Goal: Task Accomplishment & Management: Complete application form

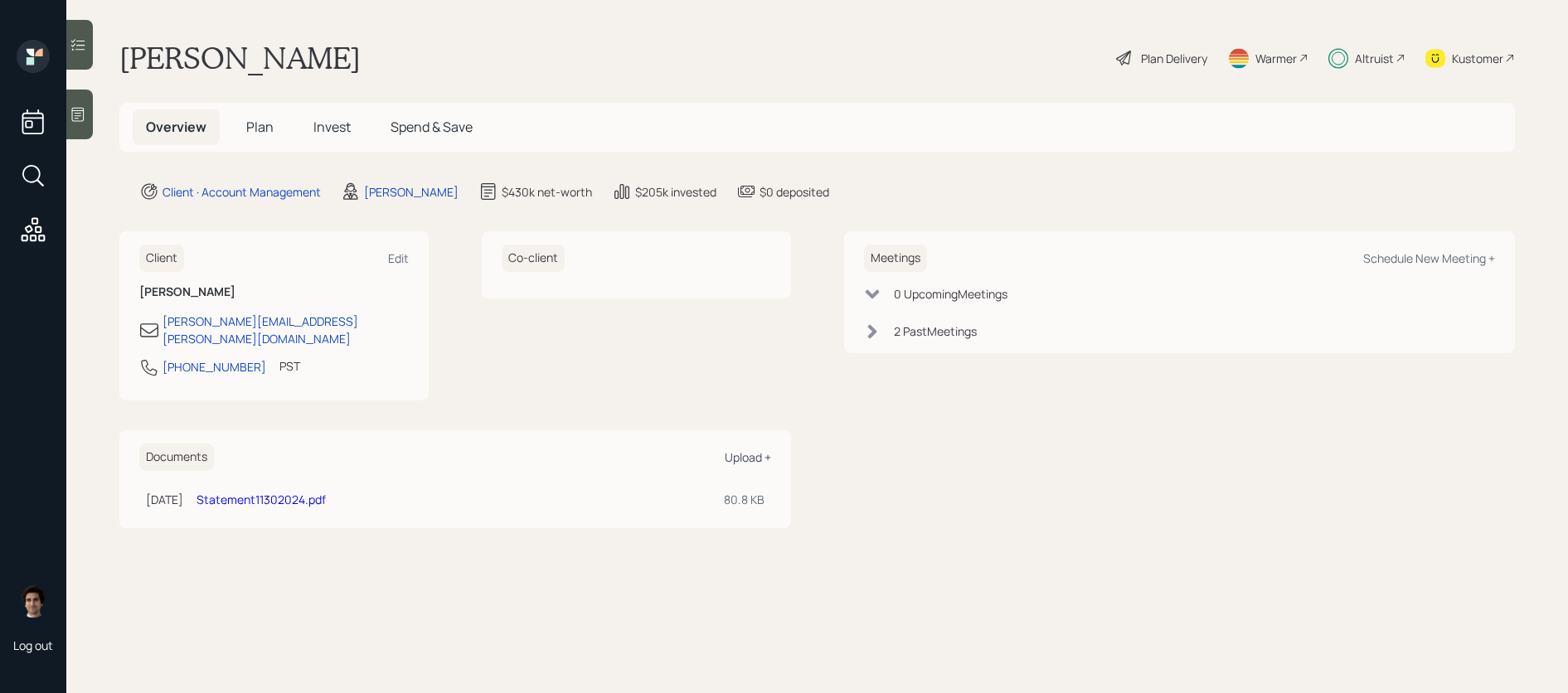
click at [758, 449] on div "Upload +" at bounding box center [747, 457] width 46 height 16
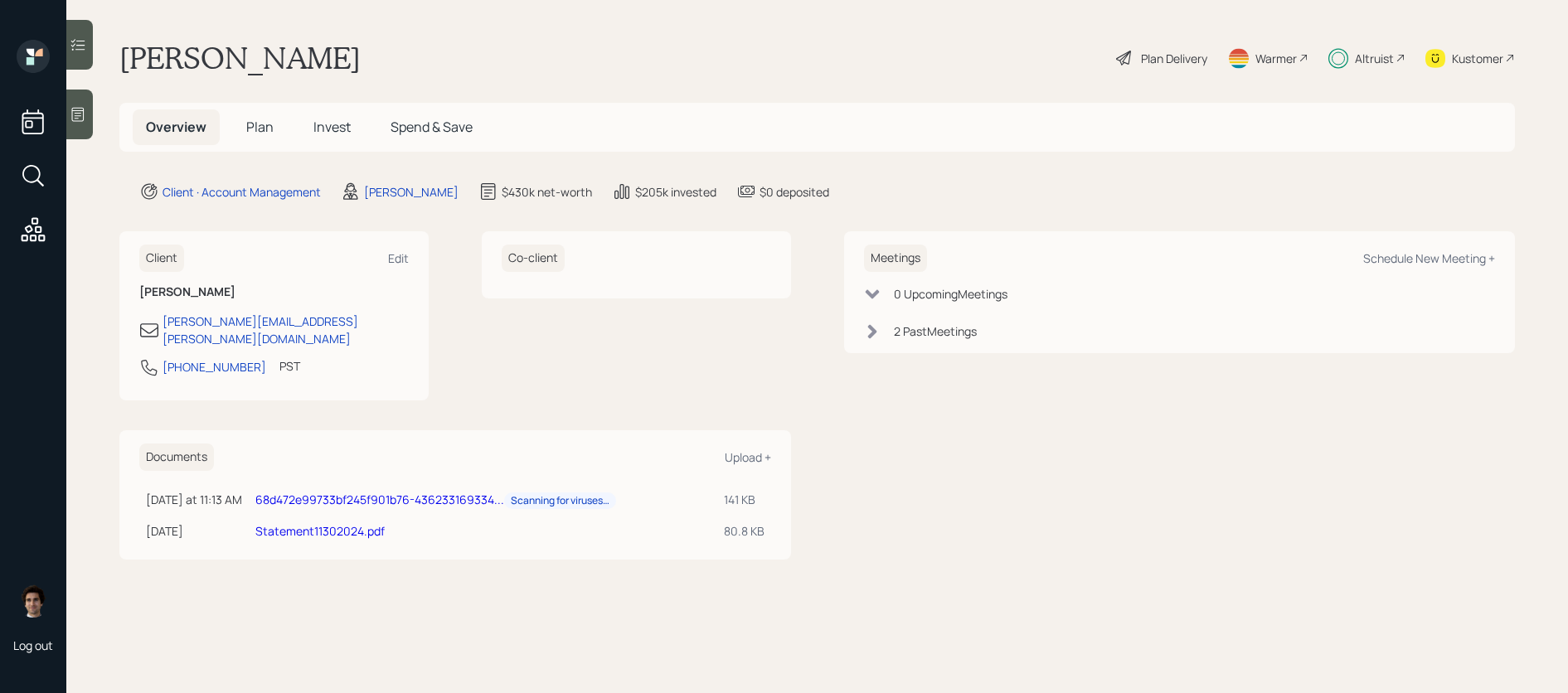
click at [333, 492] on link "68d472e99733bf245f901b76-436233169334... Scanning for viruses…" at bounding box center [436, 499] width 361 height 16
click at [264, 132] on span "Plan" at bounding box center [260, 127] width 28 height 18
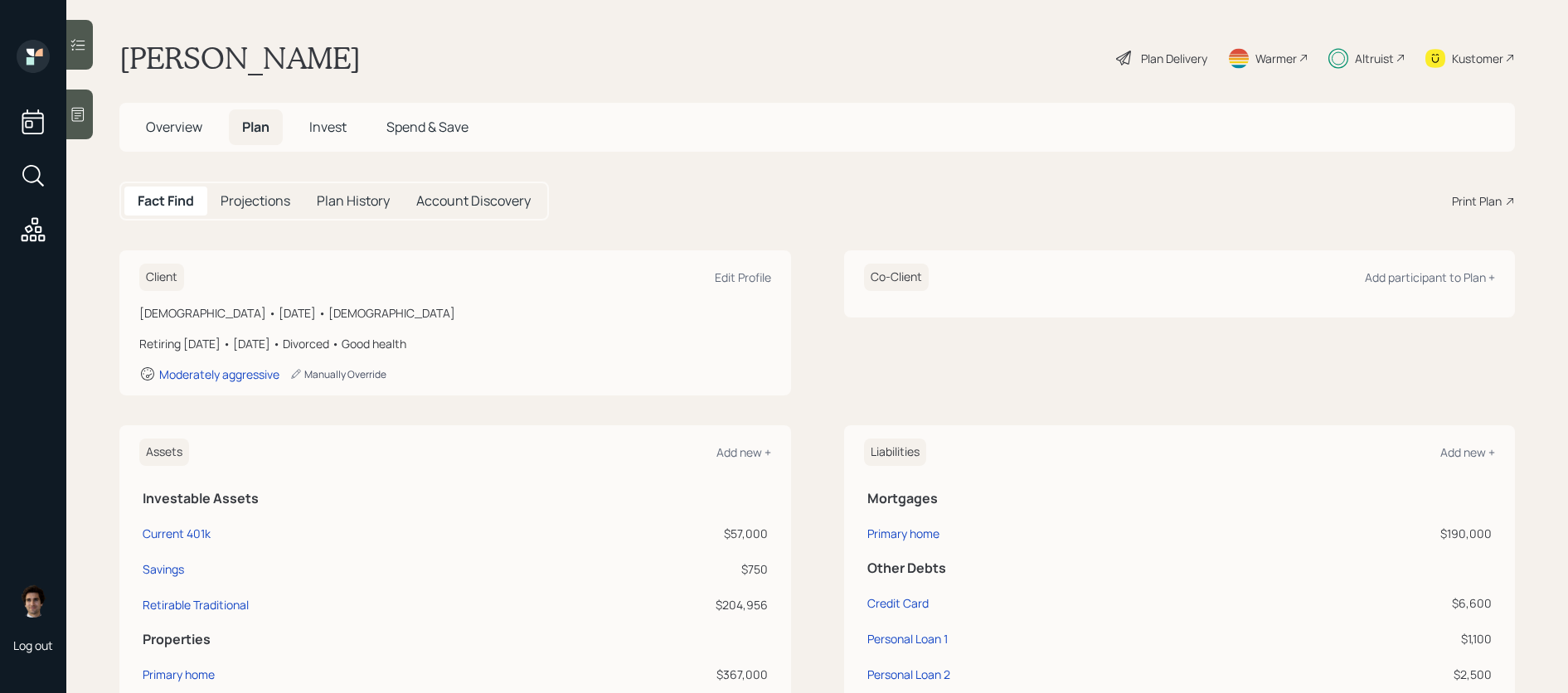
scroll to position [66, 0]
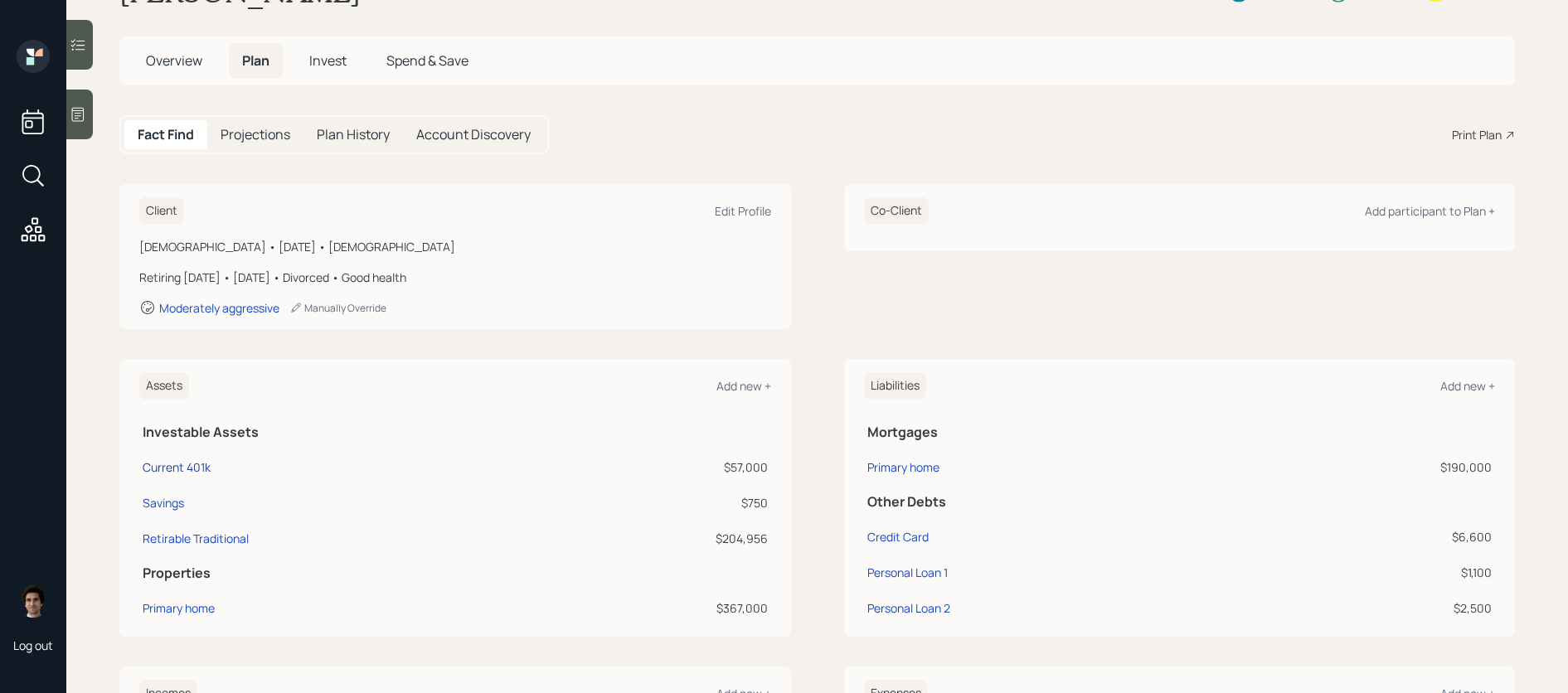
click at [188, 468] on div "Current 401k" at bounding box center [176, 467] width 68 height 18
select select "company_sponsored"
select select "balanced"
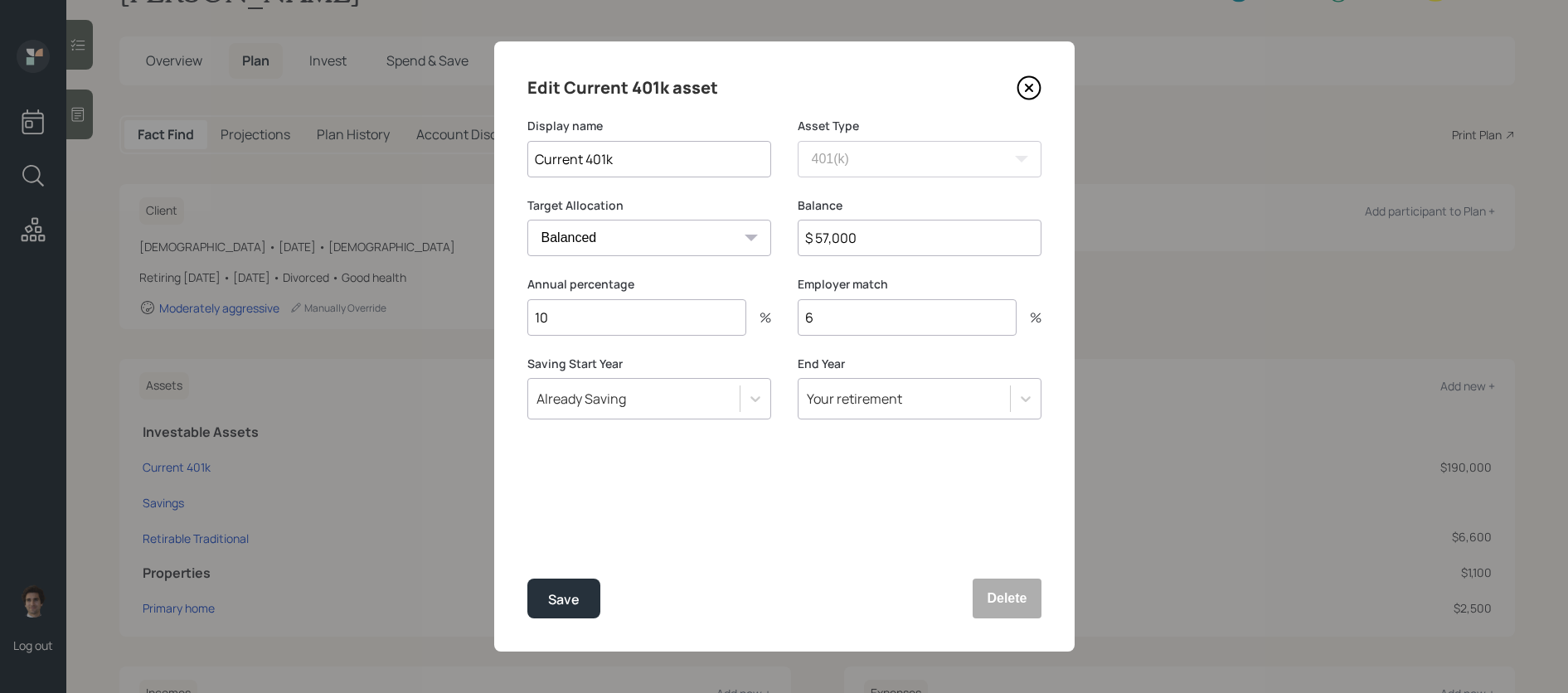
click at [1025, 111] on div "Edit Current 401k asset Display name Current 401k Asset Type SEP IRA IRA Roth I…" at bounding box center [784, 346] width 580 height 610
click at [1026, 89] on icon at bounding box center [1028, 88] width 7 height 7
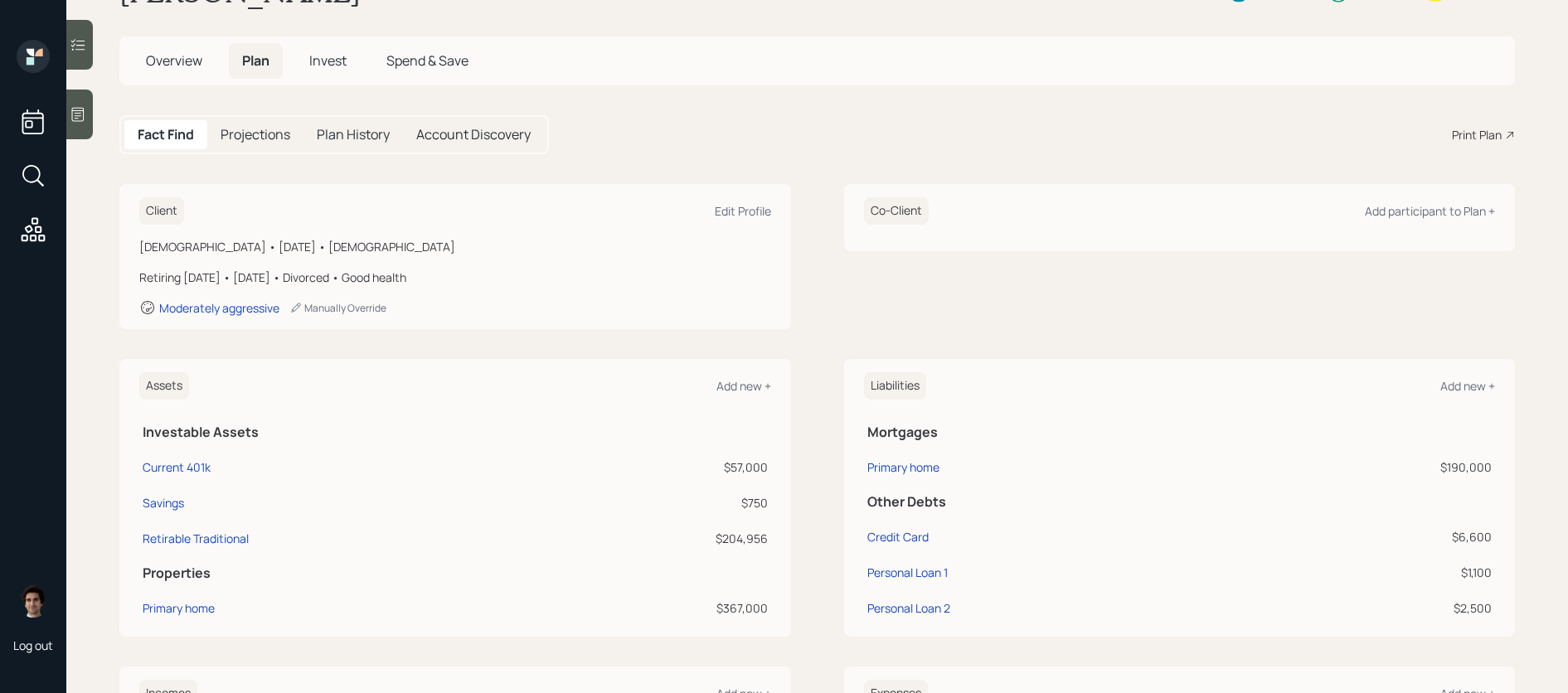
click at [323, 50] on h5 "Invest" at bounding box center [328, 60] width 64 height 36
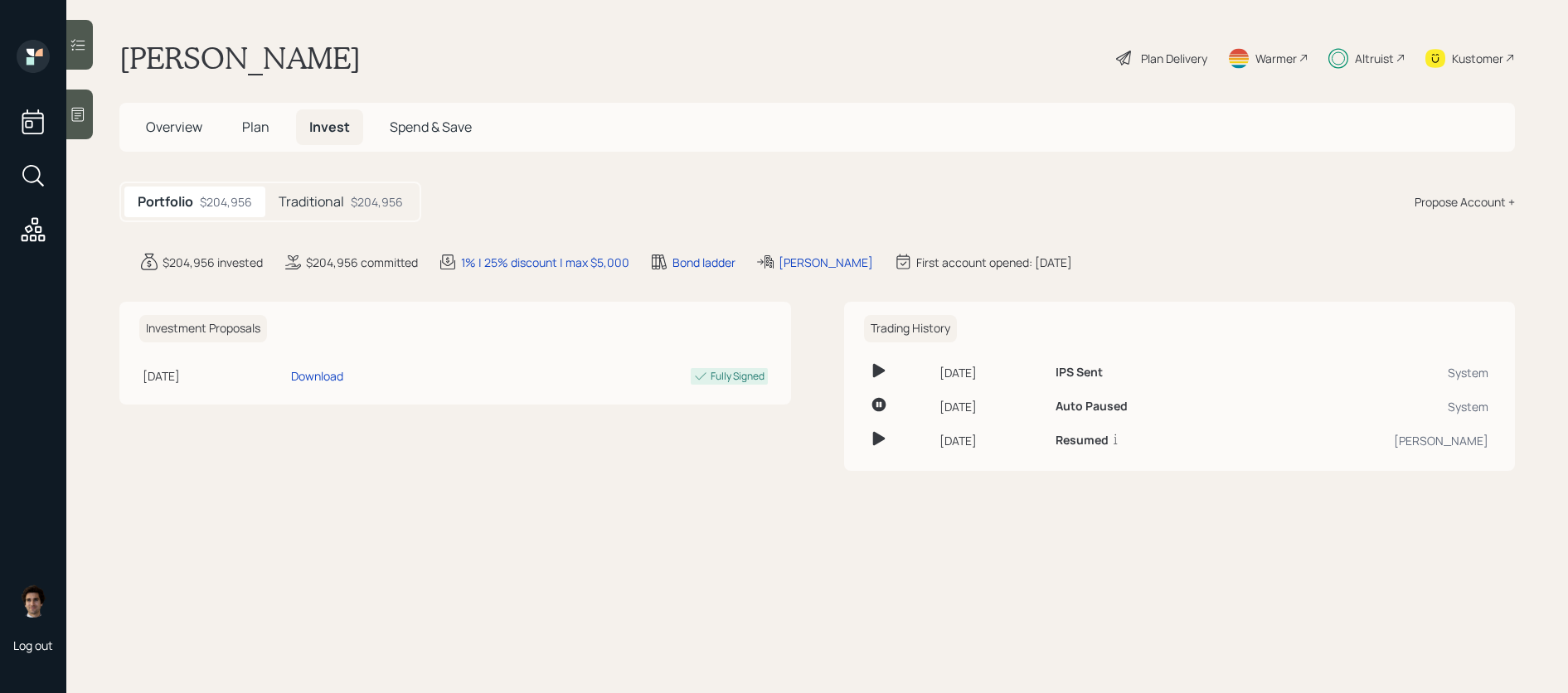
click at [254, 148] on div "Overview Plan Invest Spend & Save" at bounding box center [817, 127] width 1396 height 49
click at [257, 131] on span "Plan" at bounding box center [256, 127] width 28 height 18
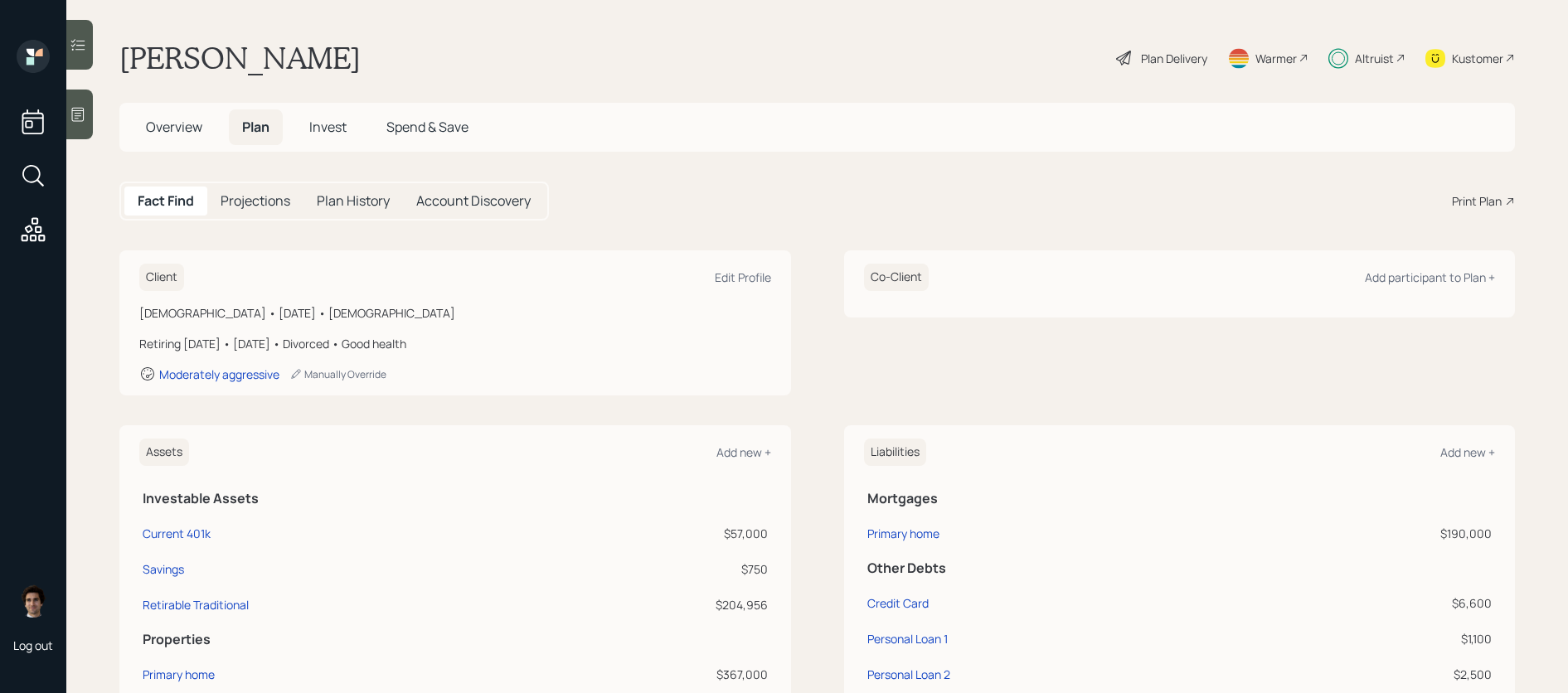
click at [1196, 53] on div "Plan Delivery" at bounding box center [1174, 58] width 66 height 18
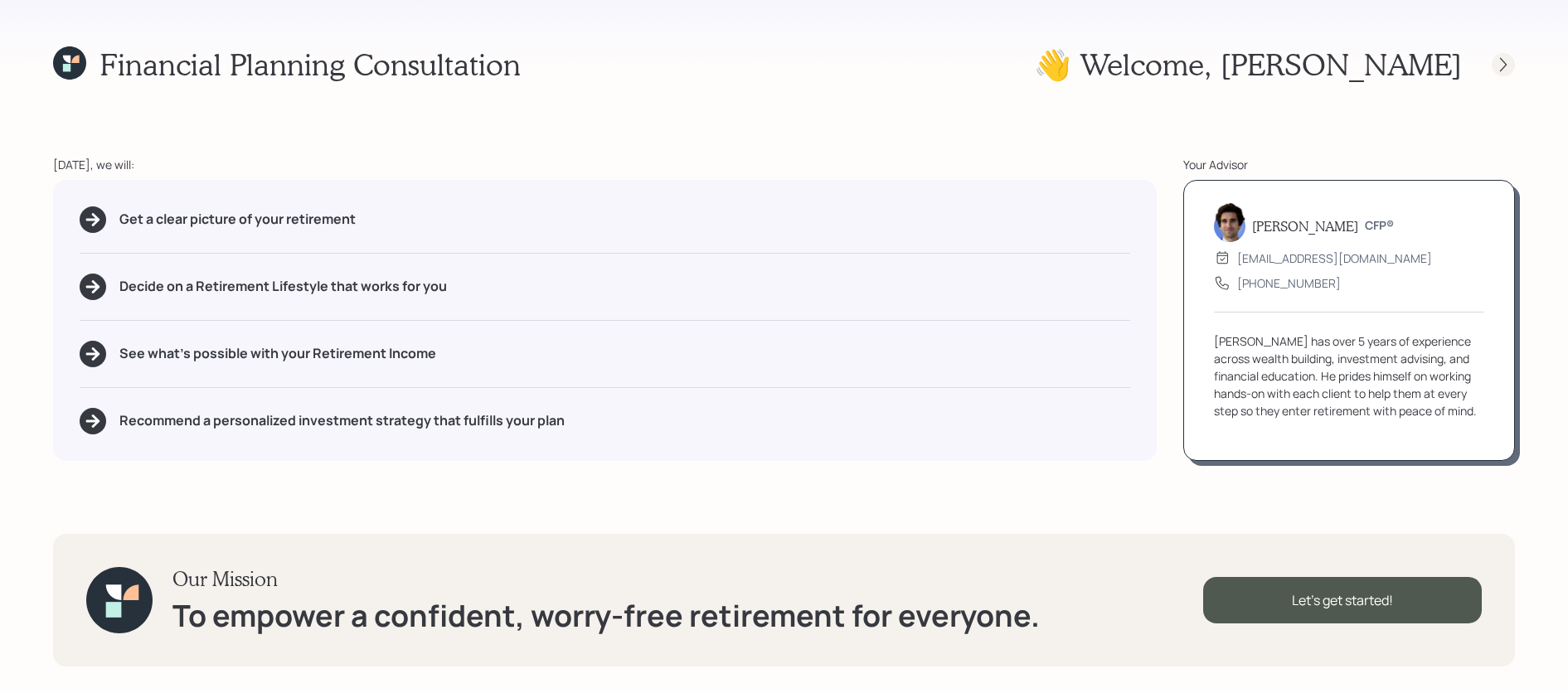
click at [1506, 63] on icon at bounding box center [1503, 64] width 7 height 14
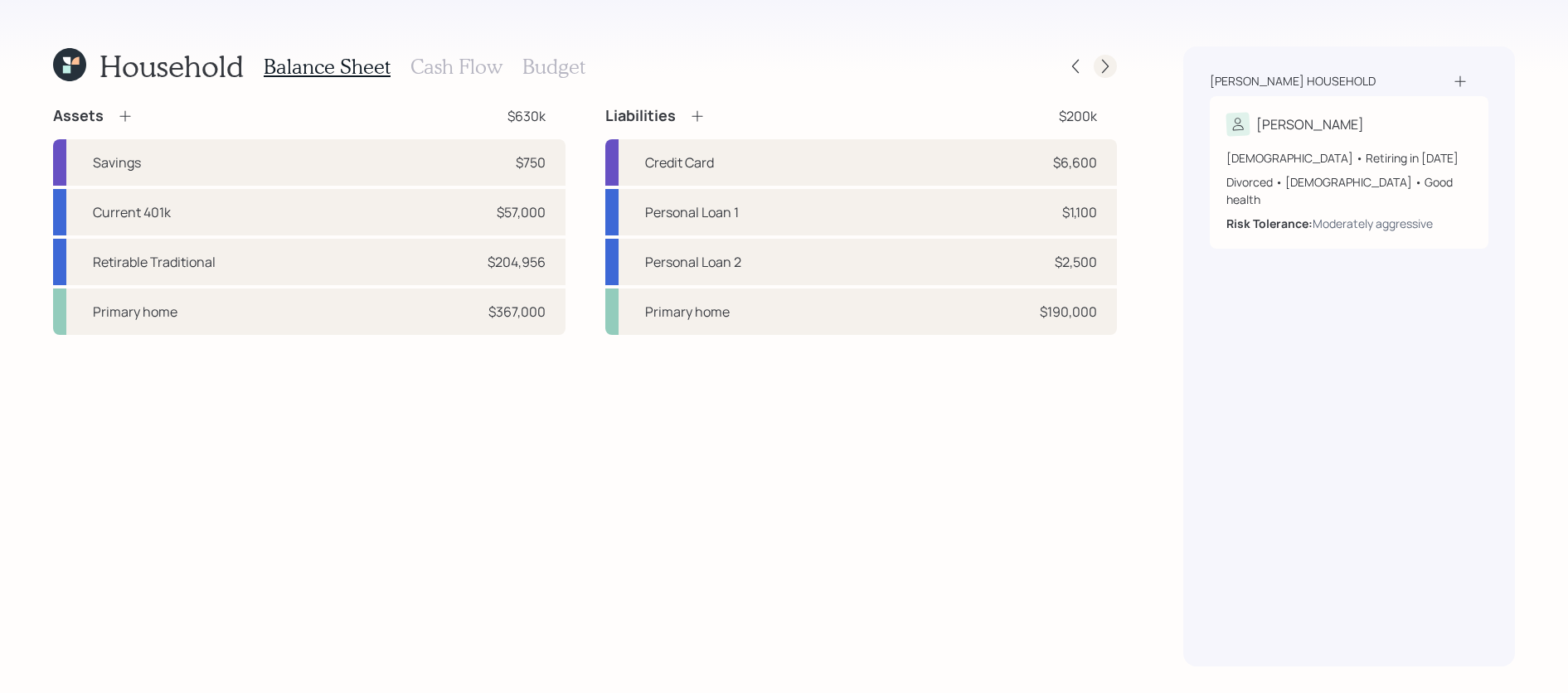
click at [1102, 65] on icon at bounding box center [1106, 66] width 17 height 17
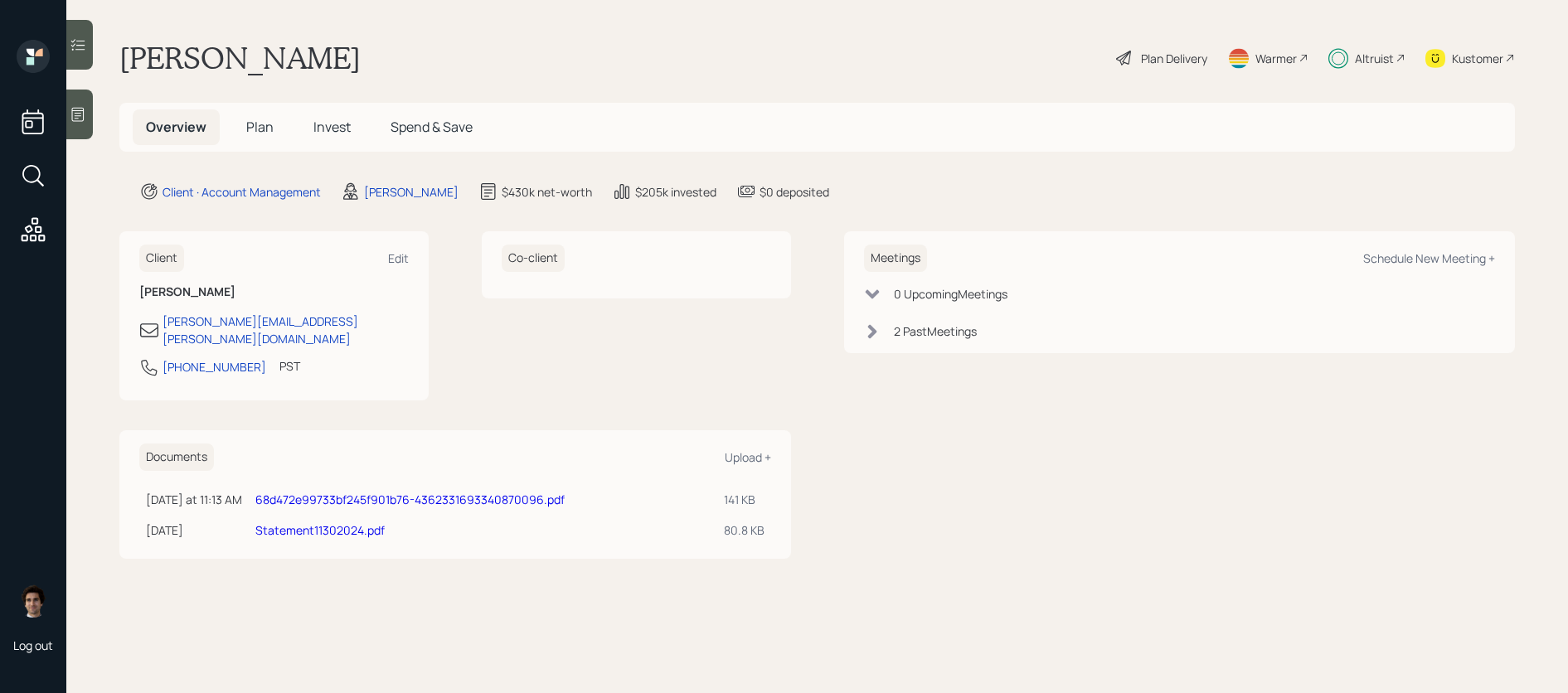
click at [319, 127] on span "Invest" at bounding box center [332, 127] width 38 height 18
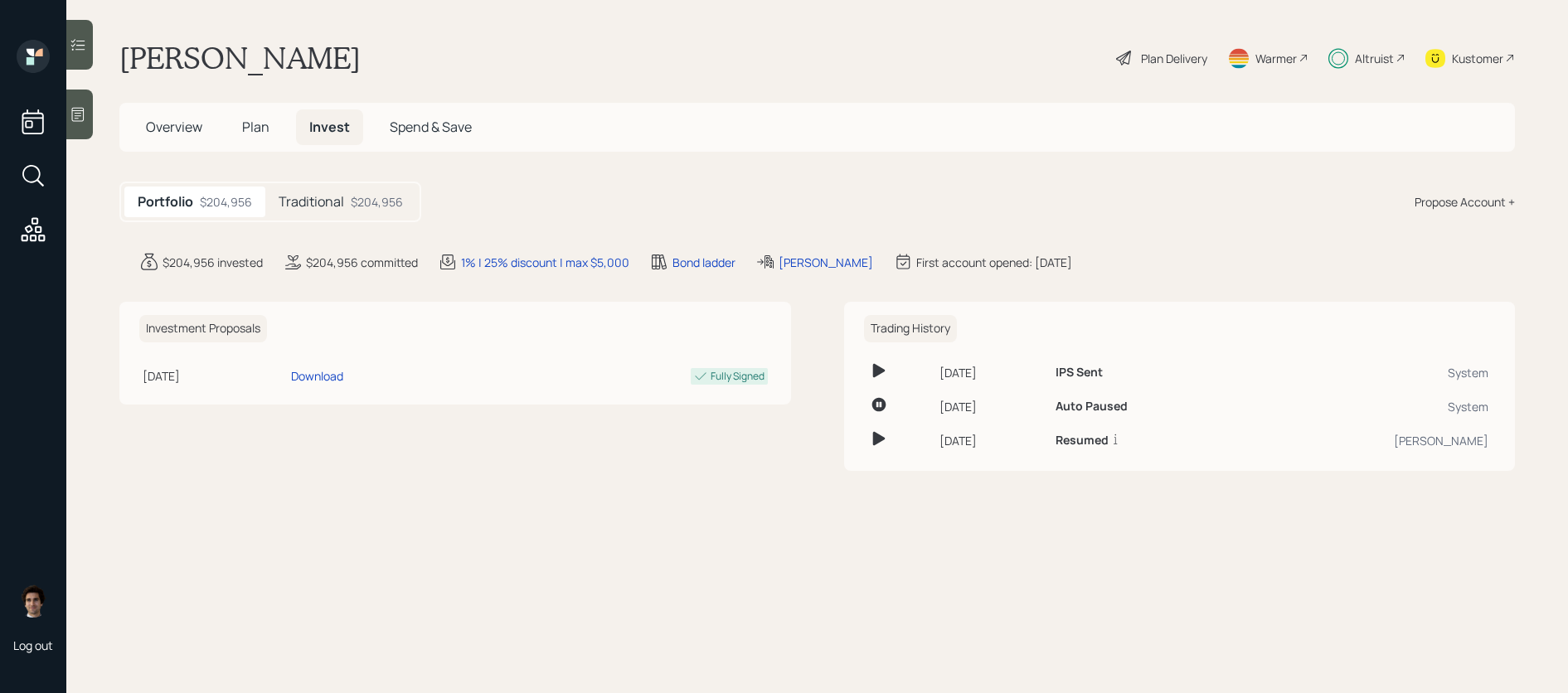
click at [322, 200] on h5 "Traditional" at bounding box center [311, 201] width 65 height 16
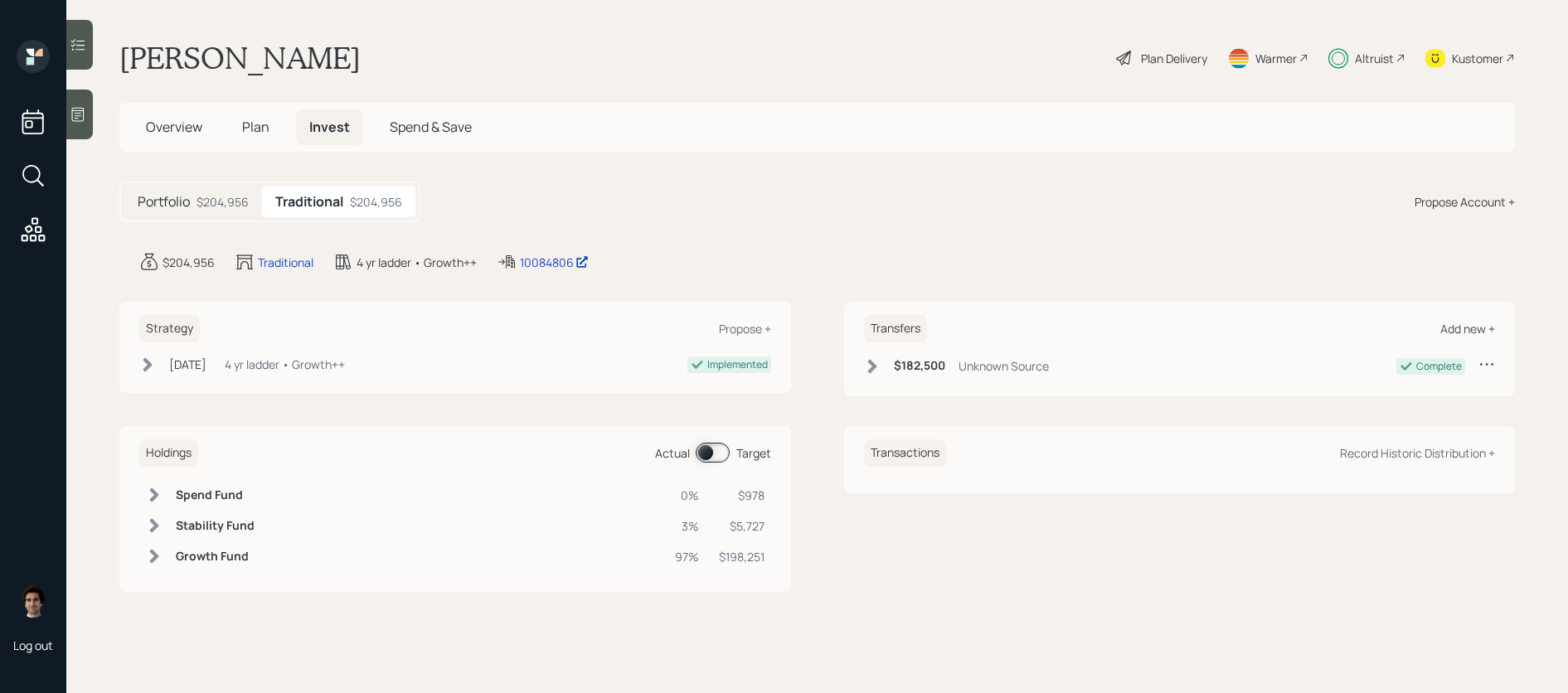
click at [1451, 326] on div "Add new +" at bounding box center [1467, 328] width 55 height 16
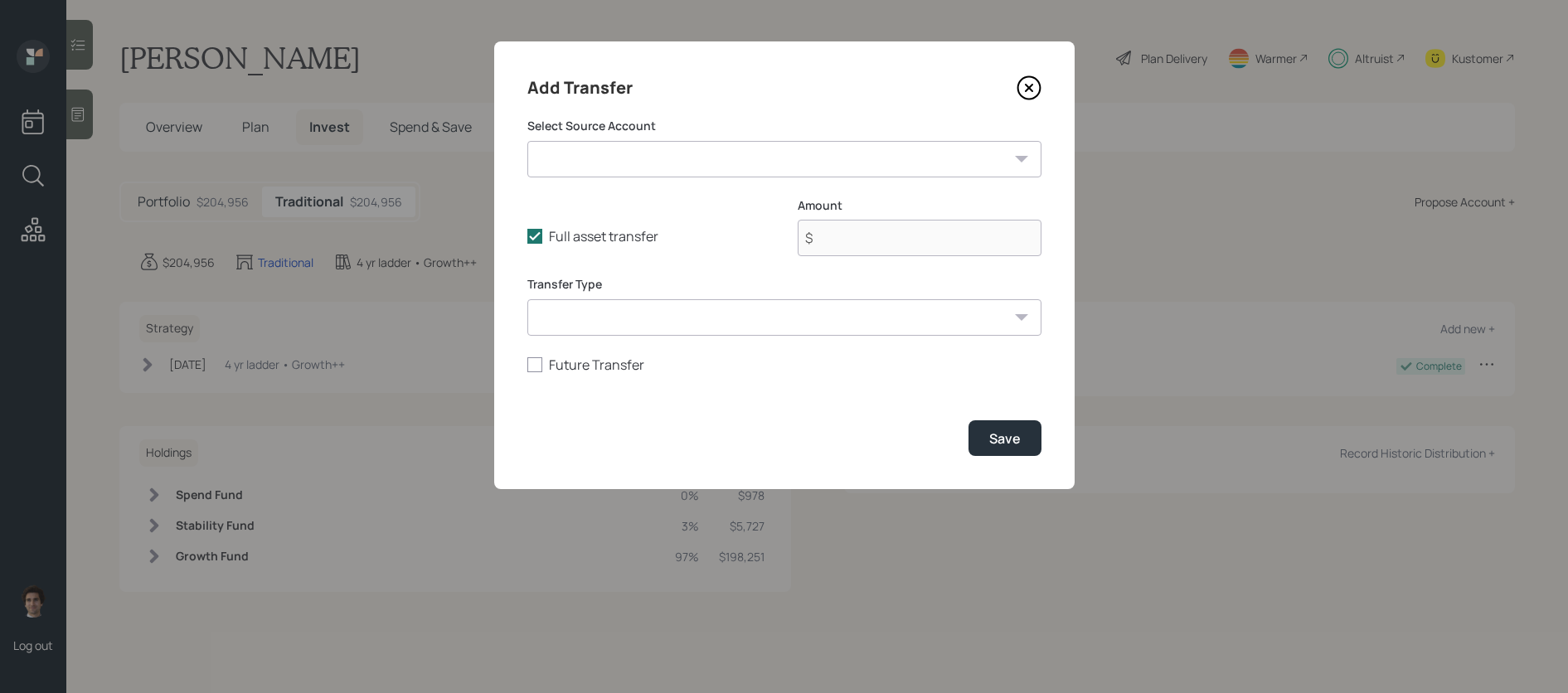
click at [754, 168] on select "Current 401k ($57,000 | 401(k)) Savings ($750 | Emergency Fund)" at bounding box center [784, 159] width 514 height 37
select select "87704461-1485-483a-8b1d-badc21f85da7"
click at [527, 141] on select "Current 401k ($57,000 | 401(k)) Savings ($750 | Emergency Fund)" at bounding box center [784, 159] width 514 height 37
type input "$ 57,000"
click at [1022, 431] on button "Save" at bounding box center [1005, 437] width 73 height 36
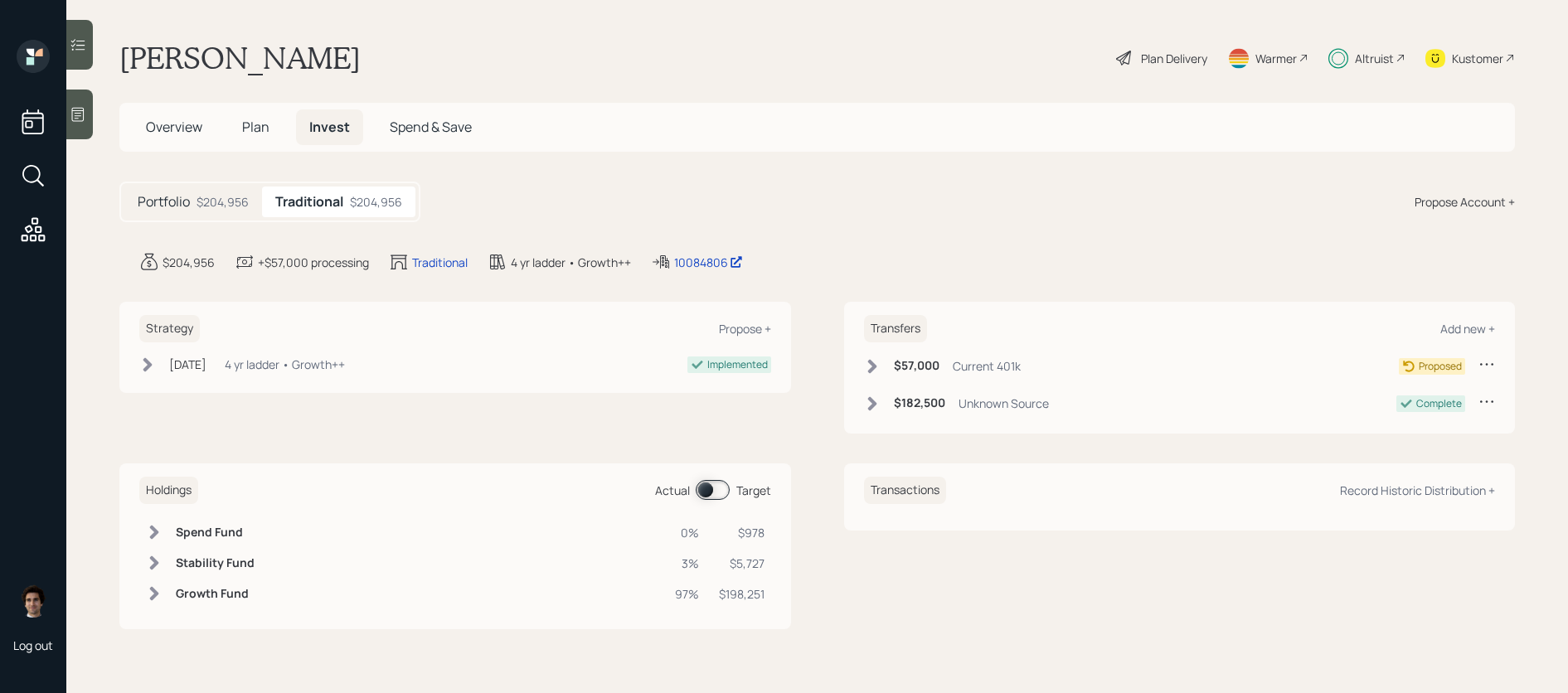
click at [948, 364] on div "$57,000 Current 401k" at bounding box center [942, 365] width 157 height 21
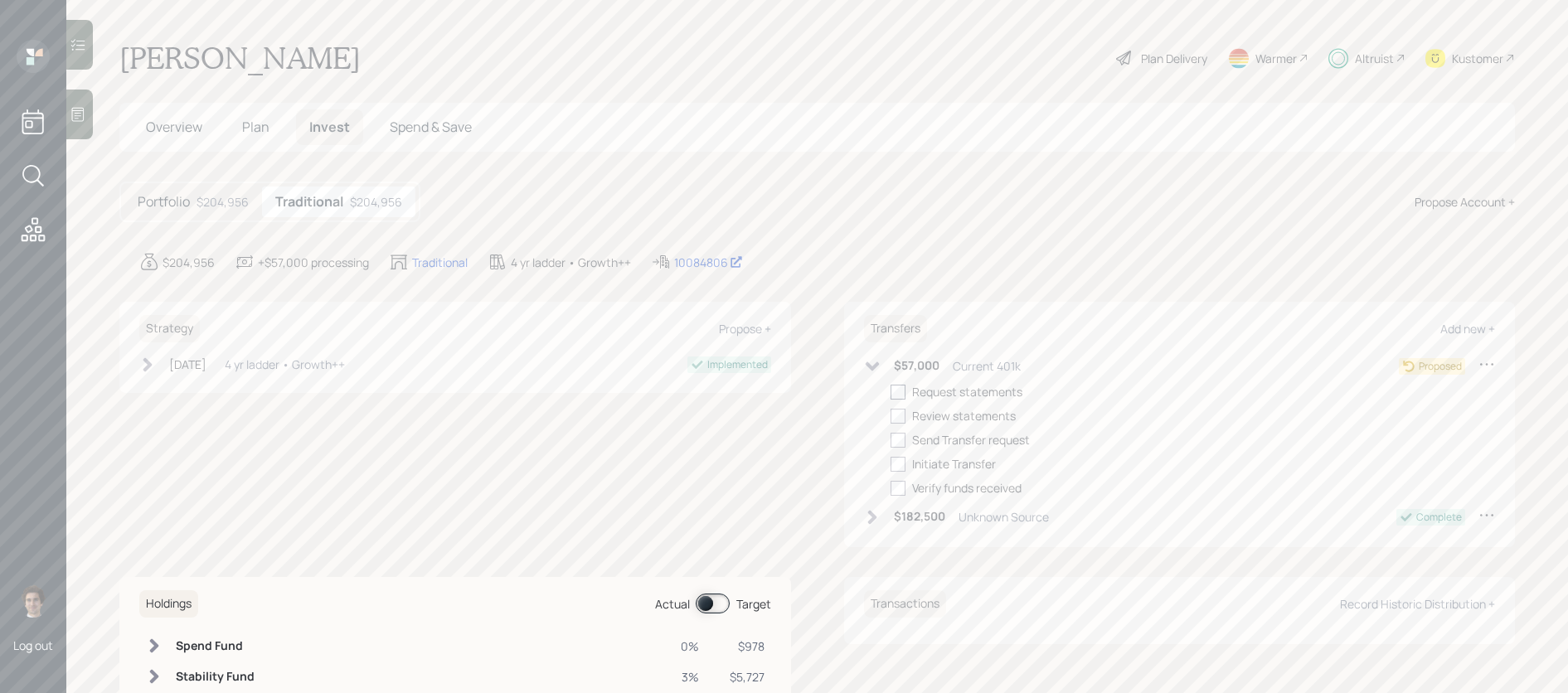
click at [904, 390] on div at bounding box center [898, 392] width 15 height 15
click at [890, 391] on input "checkbox" at bounding box center [890, 391] width 1 height 1
checkbox input "true"
click at [900, 410] on div at bounding box center [898, 416] width 15 height 15
click at [890, 416] on input "checkbox" at bounding box center [890, 416] width 1 height 1
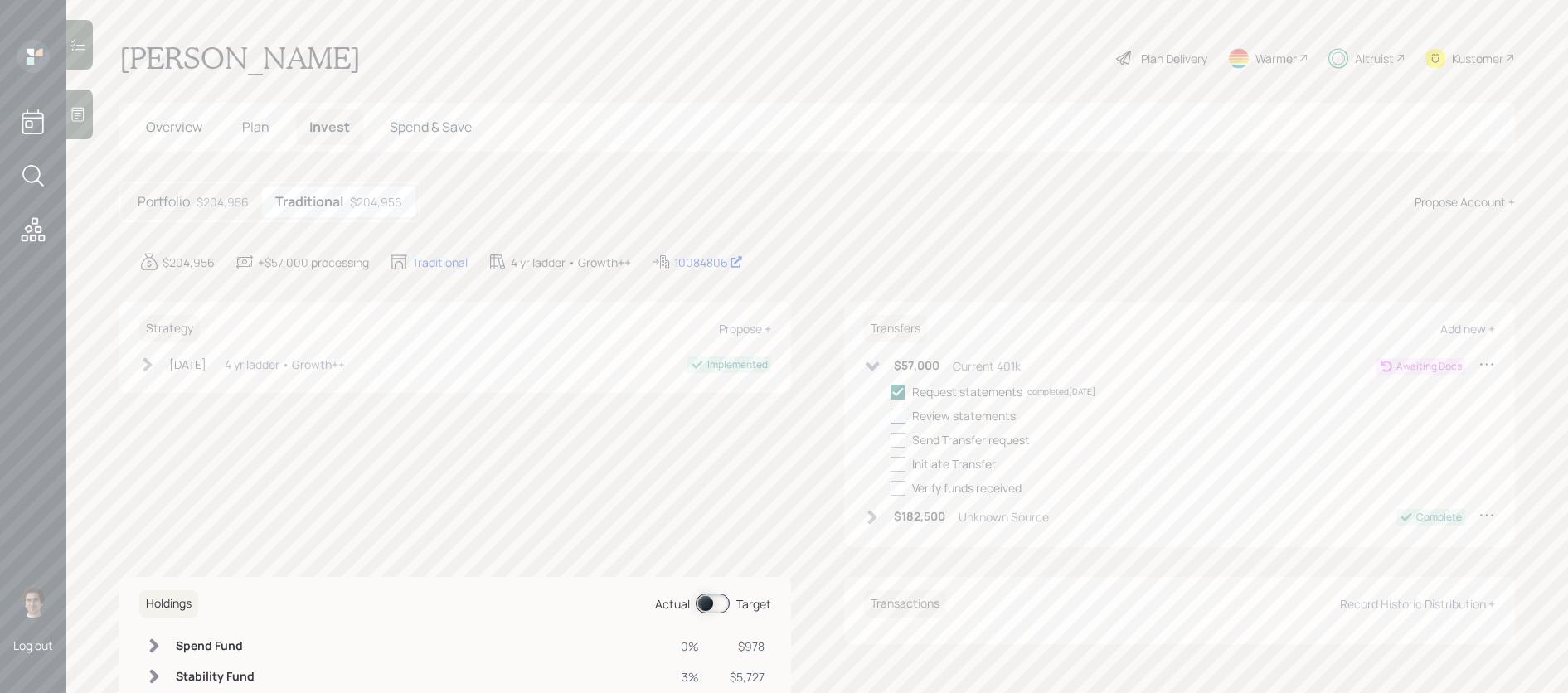
checkbox input "true"
click at [877, 366] on icon at bounding box center [873, 366] width 17 height 17
